Goal: Transaction & Acquisition: Purchase product/service

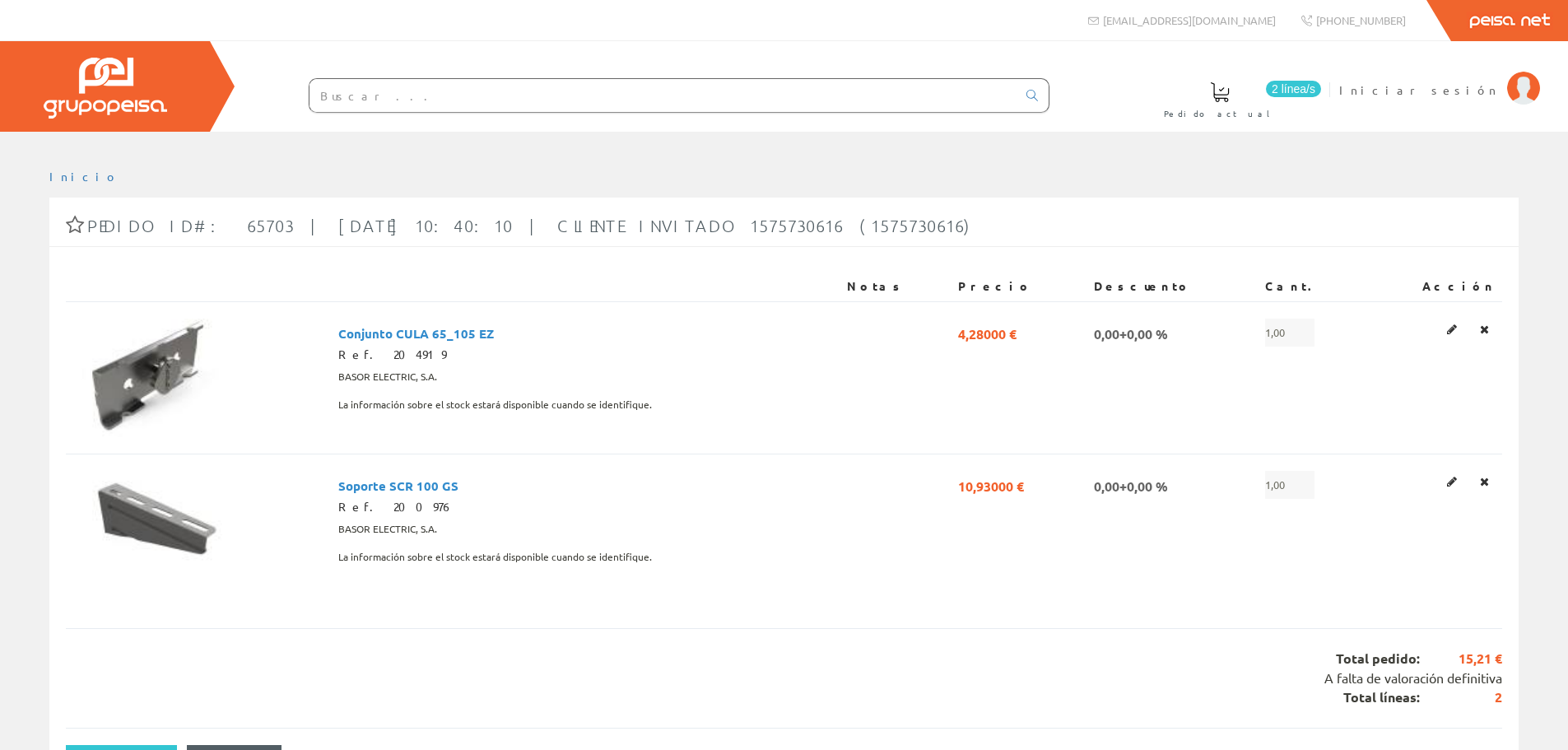
click at [467, 104] on input "text" at bounding box center [663, 95] width 707 height 33
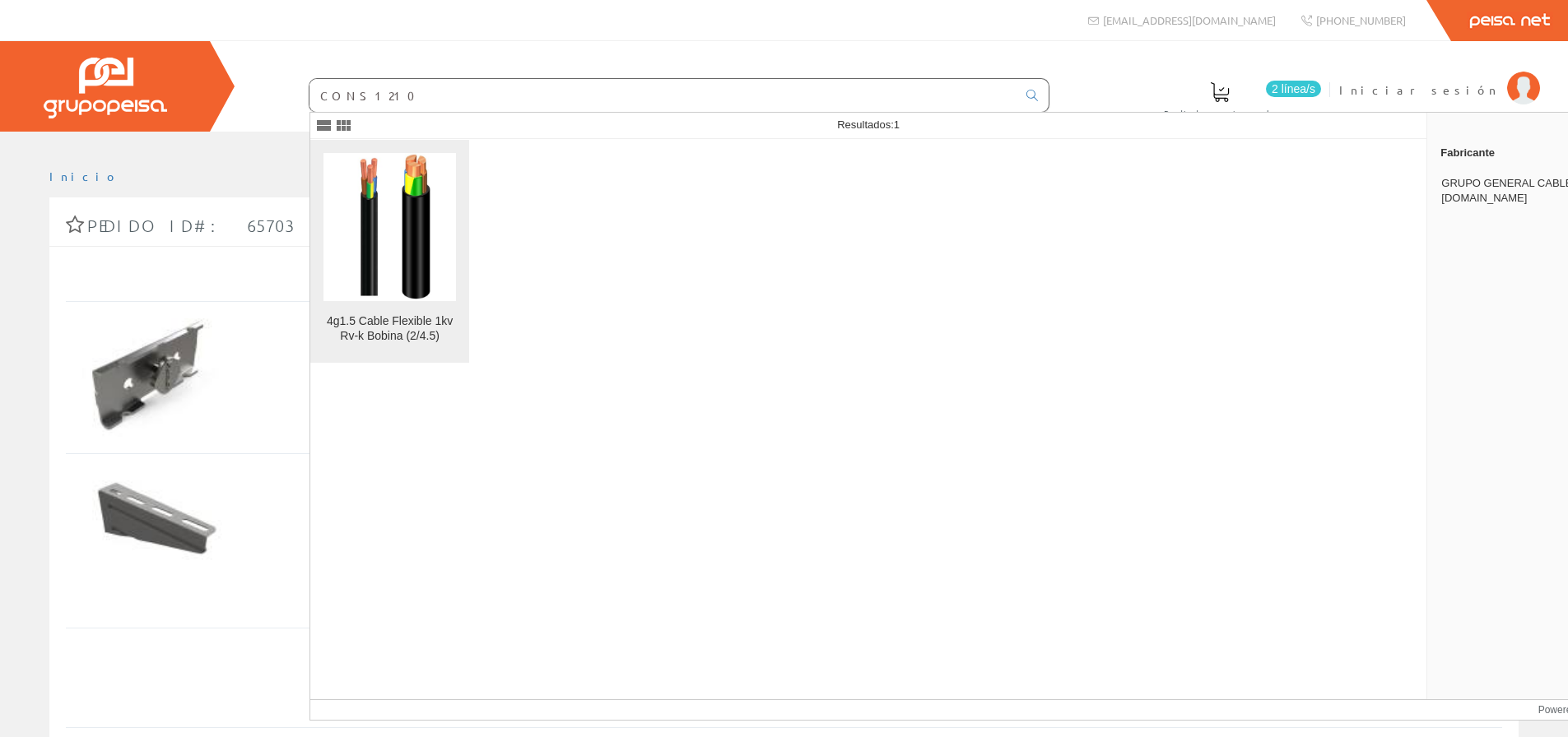
type input "CONS1210"
click at [391, 290] on img at bounding box center [389, 227] width 111 height 148
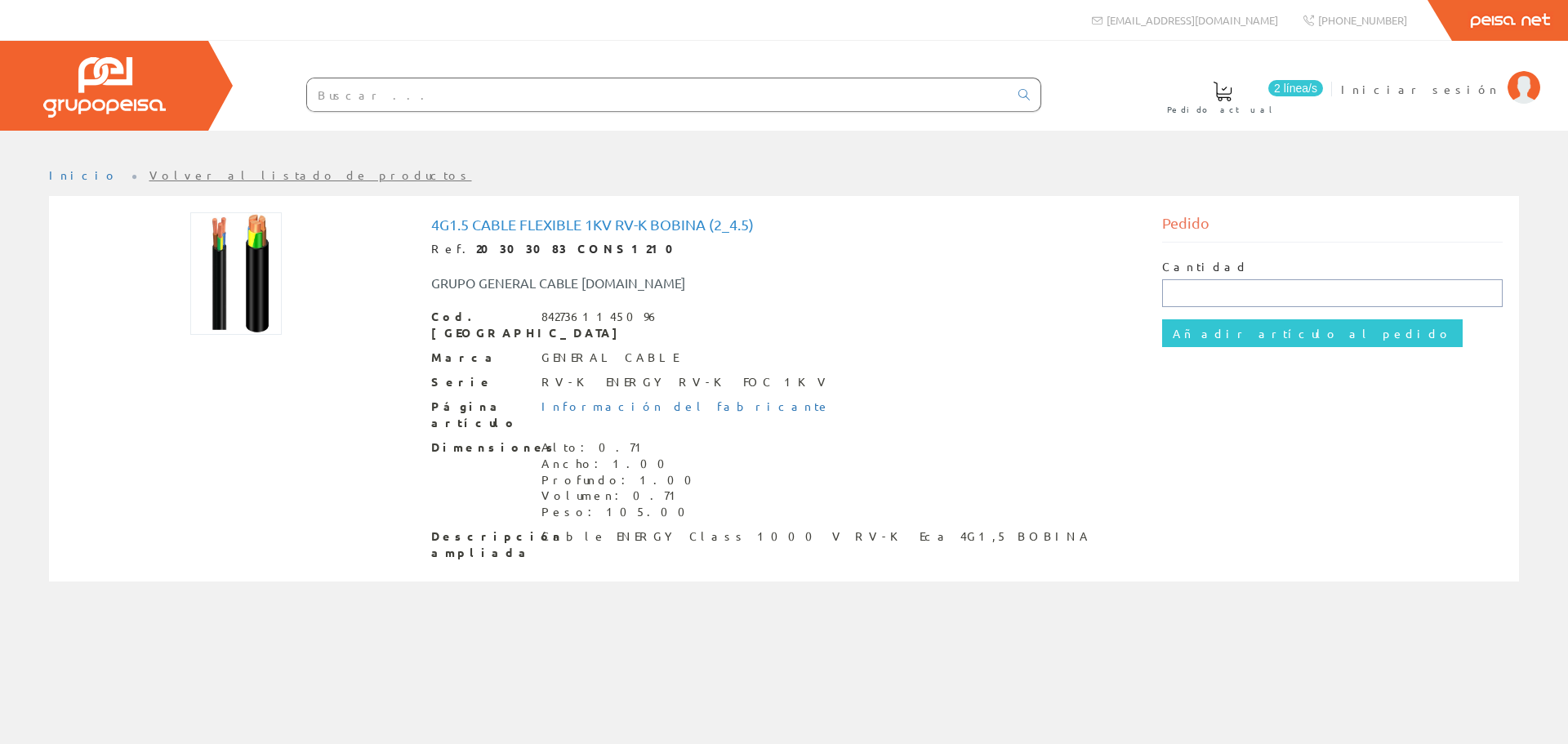
click at [1212, 286] on input "text" at bounding box center [1333, 292] width 341 height 27
type input "1"
click at [1213, 331] on input "Añadir artículo al pedido" at bounding box center [1313, 333] width 301 height 27
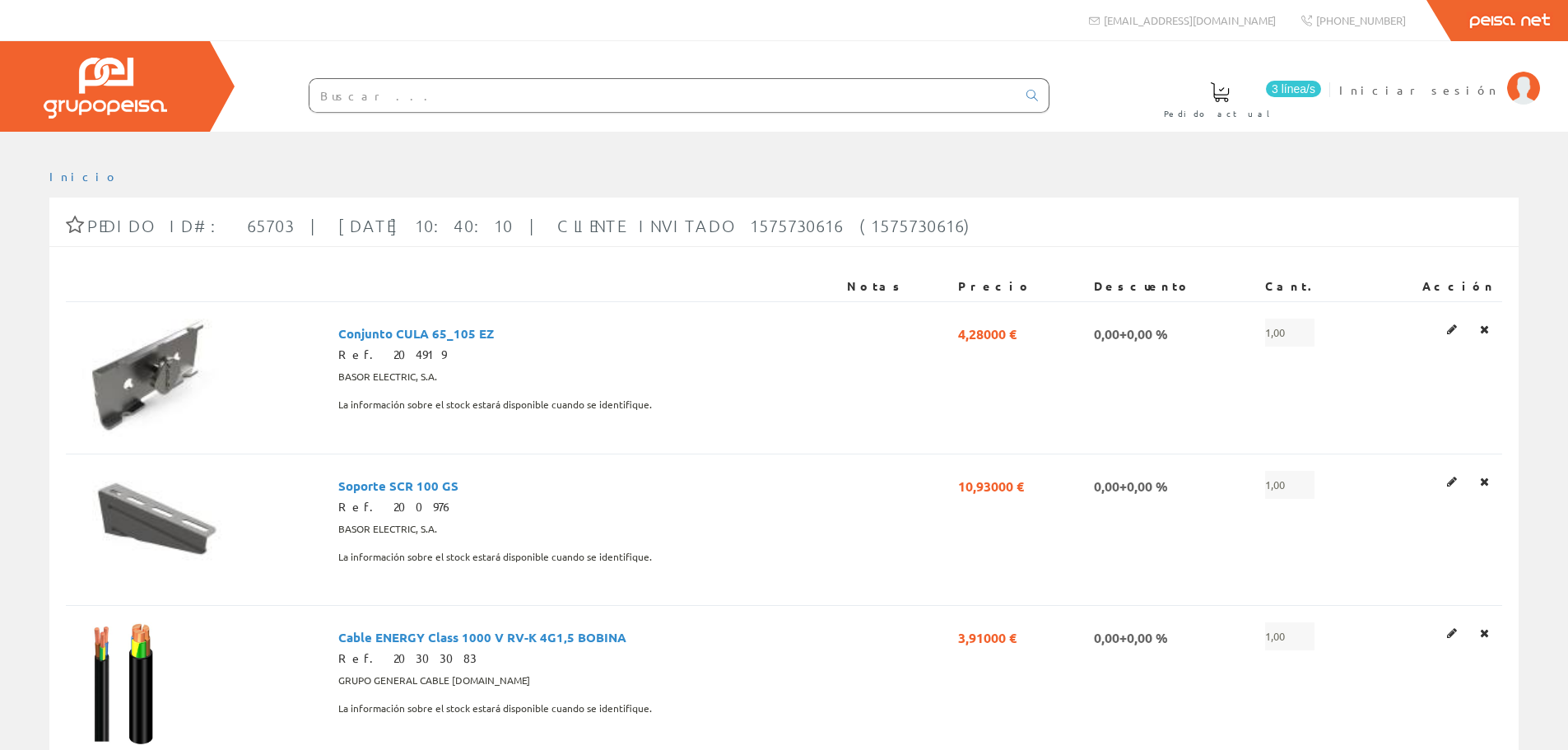
click at [484, 109] on input "text" at bounding box center [663, 95] width 707 height 33
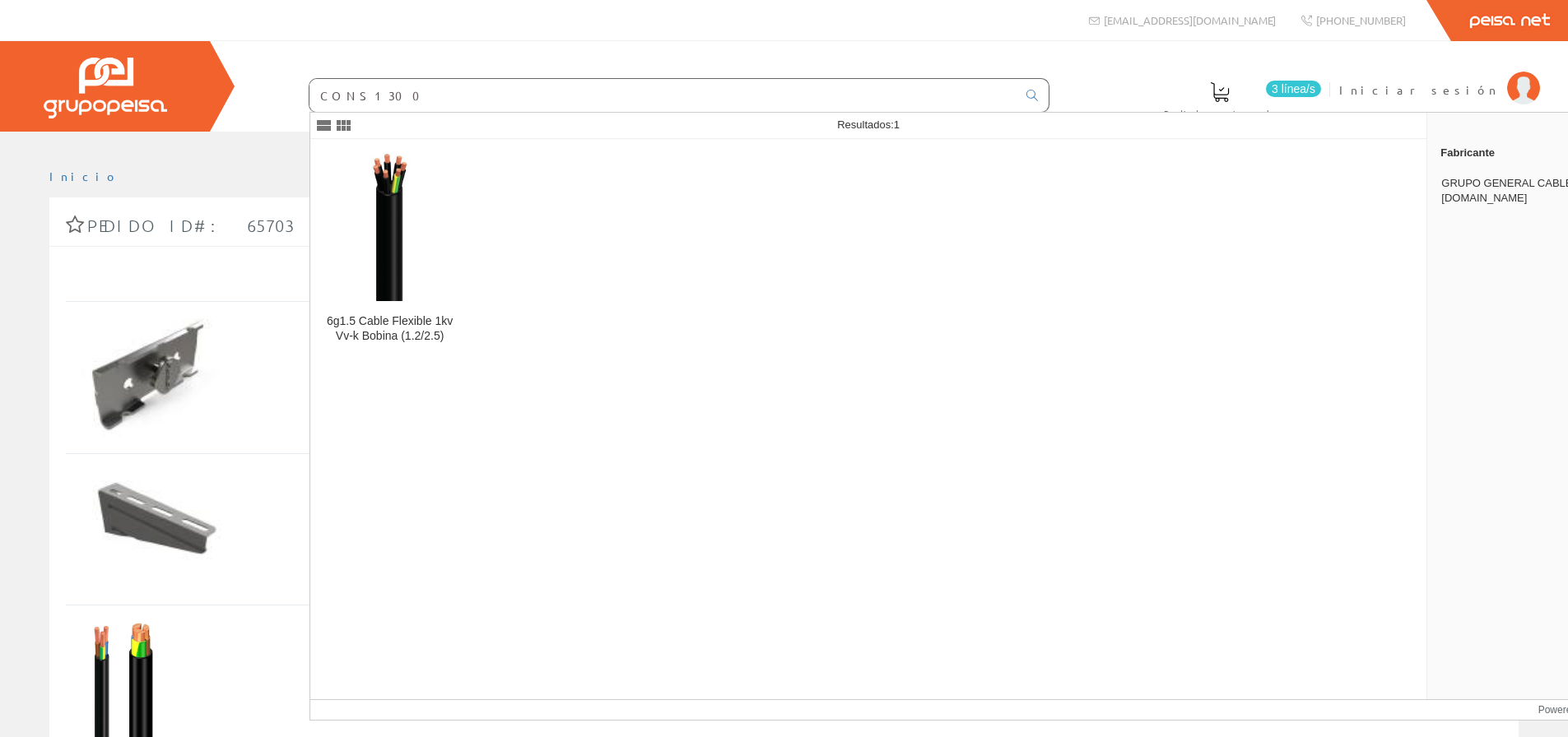
type input "CONS1300"
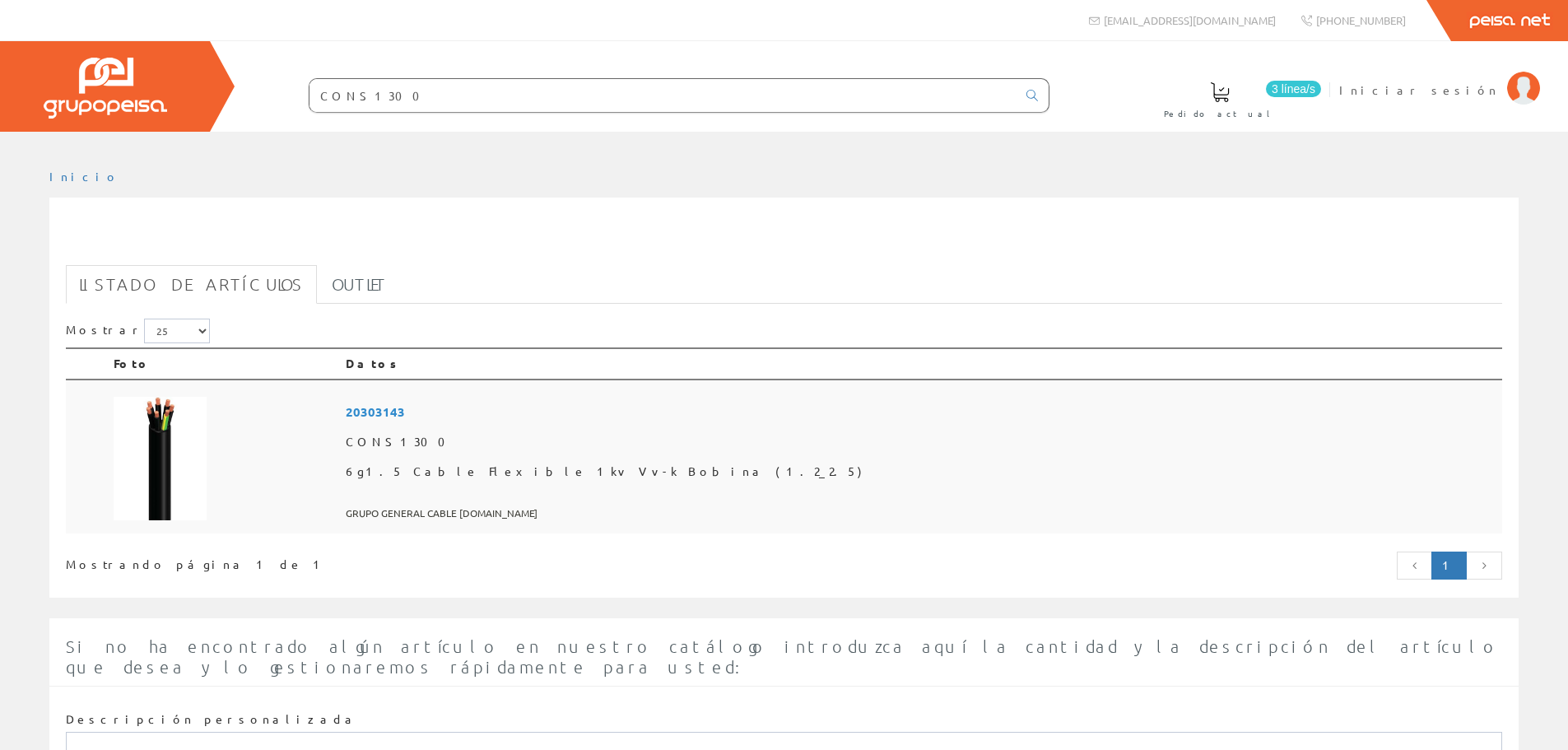
click at [561, 406] on span "20303143" at bounding box center [920, 412] width 1150 height 30
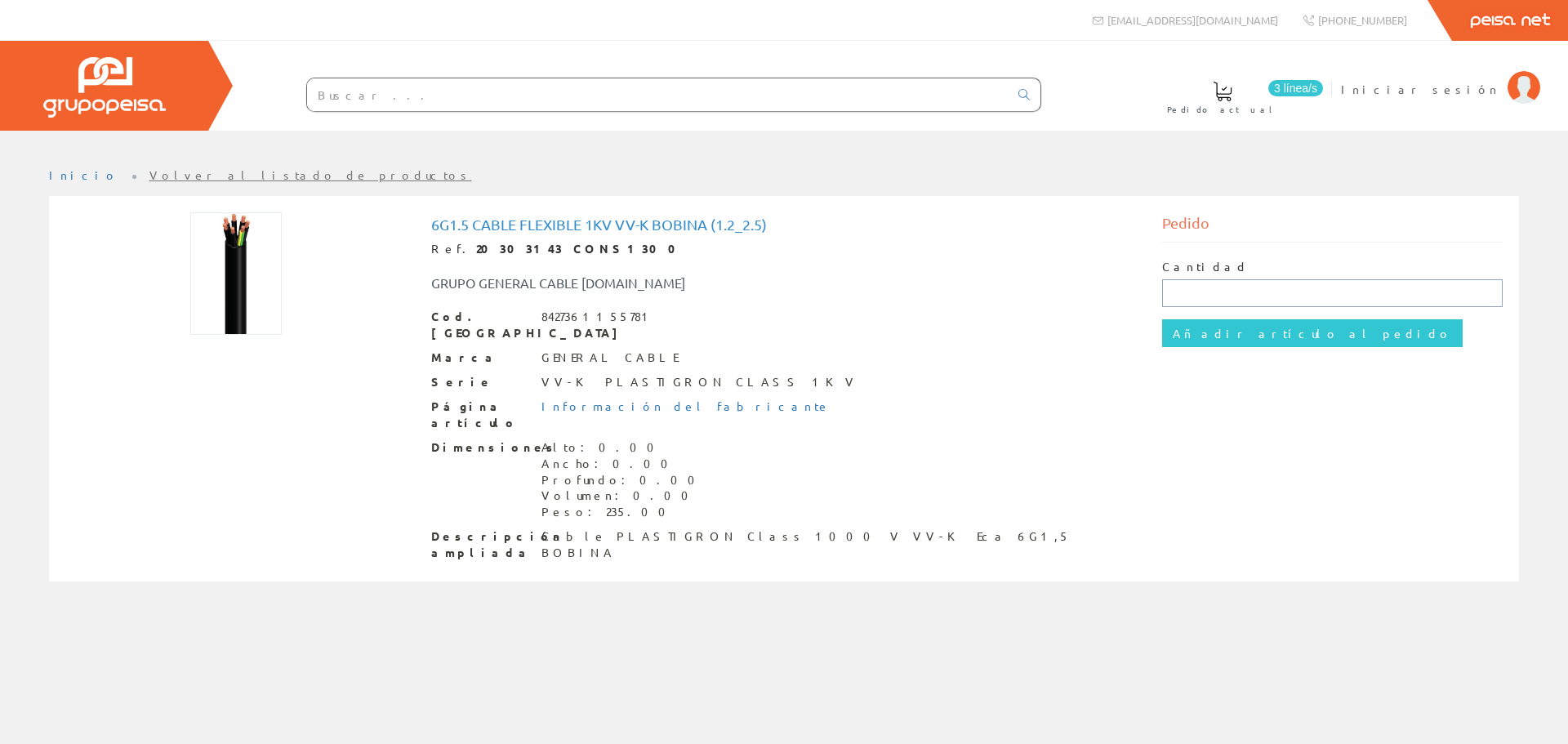
click at [1220, 292] on input "text" at bounding box center [1333, 292] width 341 height 27
type input "1"
click at [1221, 330] on input "Añadir artículo al pedido" at bounding box center [1313, 333] width 301 height 27
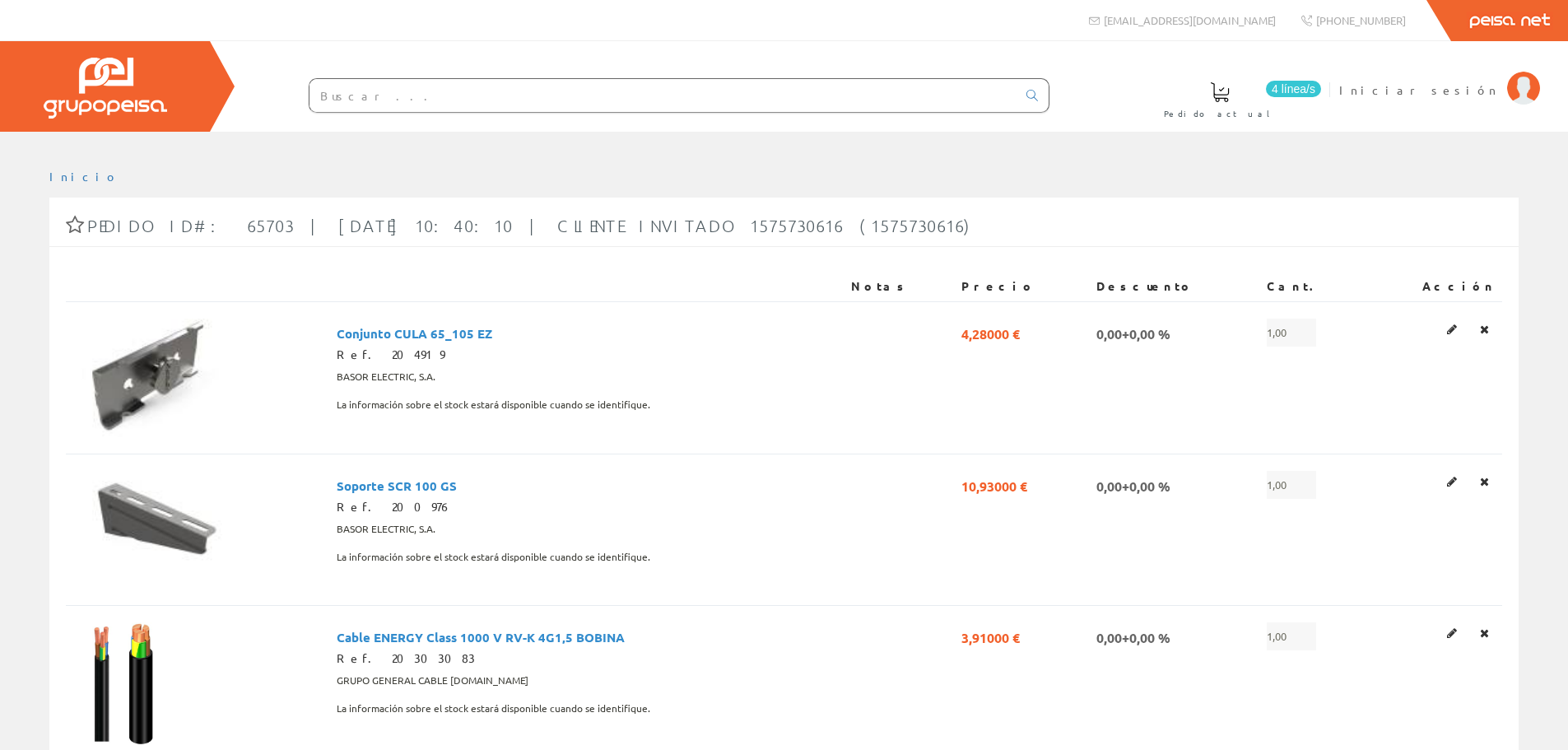
click at [626, 104] on input "text" at bounding box center [663, 95] width 707 height 33
